Goal: Communication & Community: Answer question/provide support

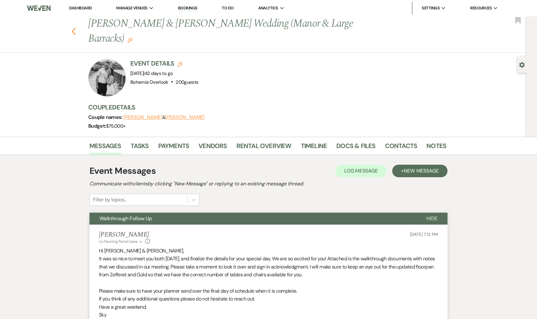
click at [72, 29] on icon "Previous" at bounding box center [73, 32] width 5 height 8
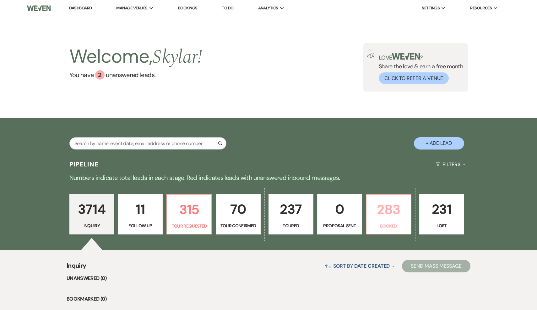
click at [370, 209] on p "283" at bounding box center [388, 209] width 37 height 21
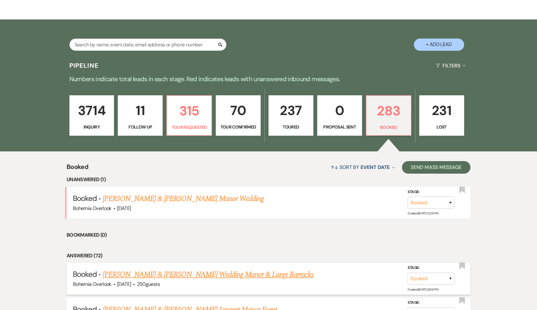
scroll to position [99, 0]
click at [211, 277] on link "Michael Imbierowicz & Annie Tompkins's Wedding Manor & Large Barracks" at bounding box center [208, 274] width 211 height 11
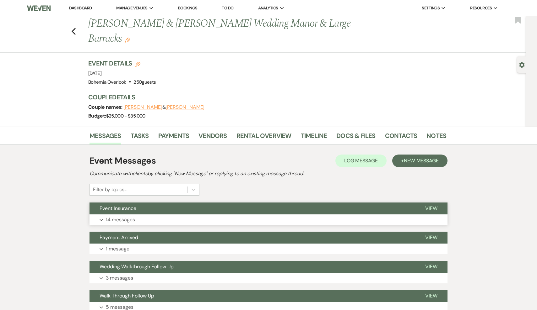
click at [199, 209] on button "Event Insurance" at bounding box center [251, 209] width 325 height 12
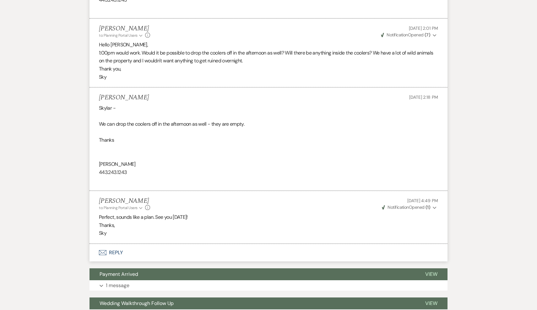
scroll to position [1223, 0]
